Goal: Find specific page/section

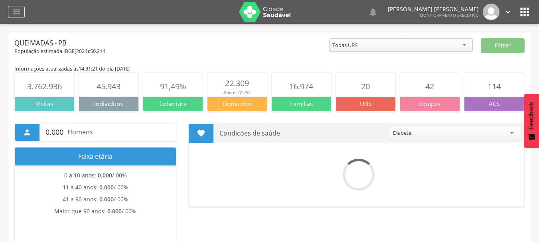
click at [22, 15] on div "" at bounding box center [16, 12] width 17 height 12
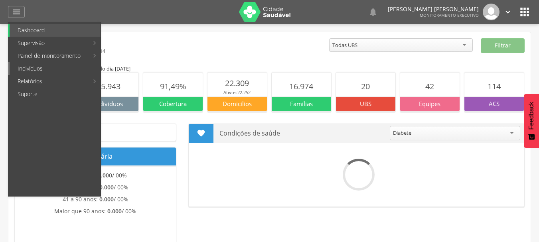
click at [23, 69] on link "Indivíduos" at bounding box center [55, 68] width 91 height 13
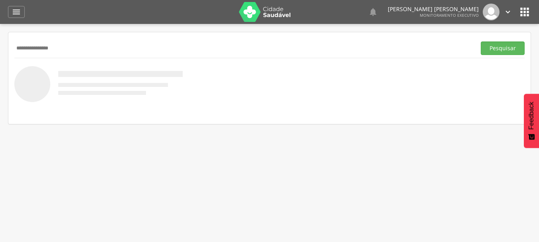
click at [481, 41] on button "Pesquisar" at bounding box center [503, 48] width 44 height 14
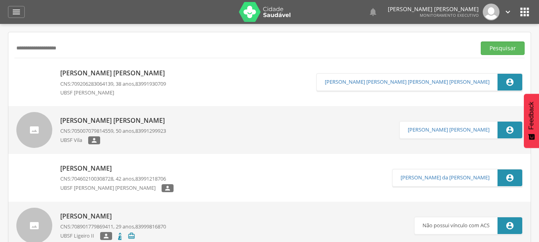
click at [481, 41] on button "Pesquisar" at bounding box center [503, 48] width 44 height 14
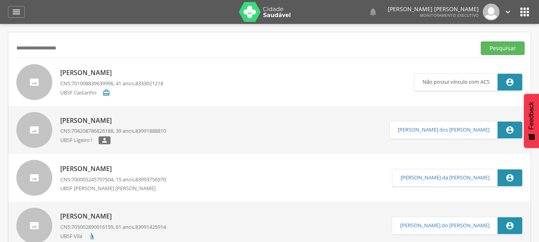
click at [103, 46] on input "**********" at bounding box center [243, 48] width 458 height 14
type input "*"
